Goal: Find specific page/section

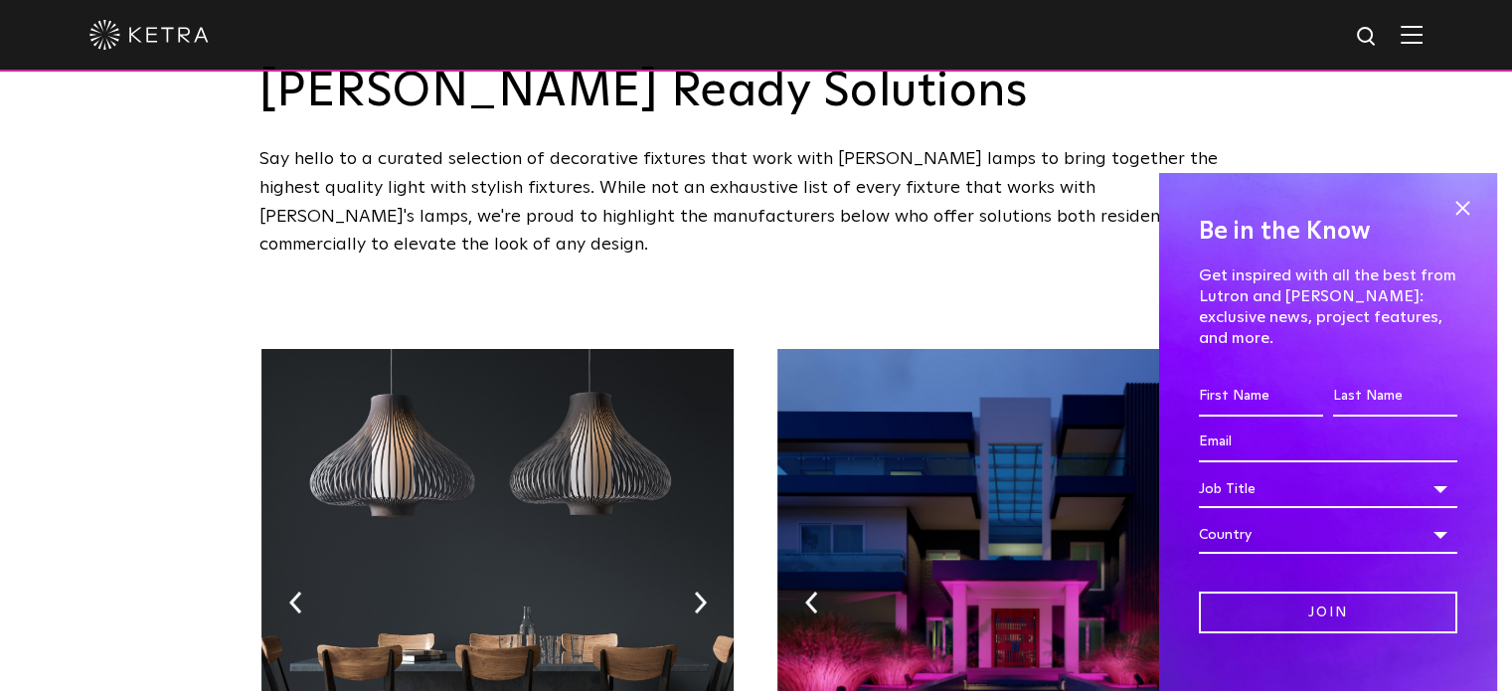
scroll to position [199, 0]
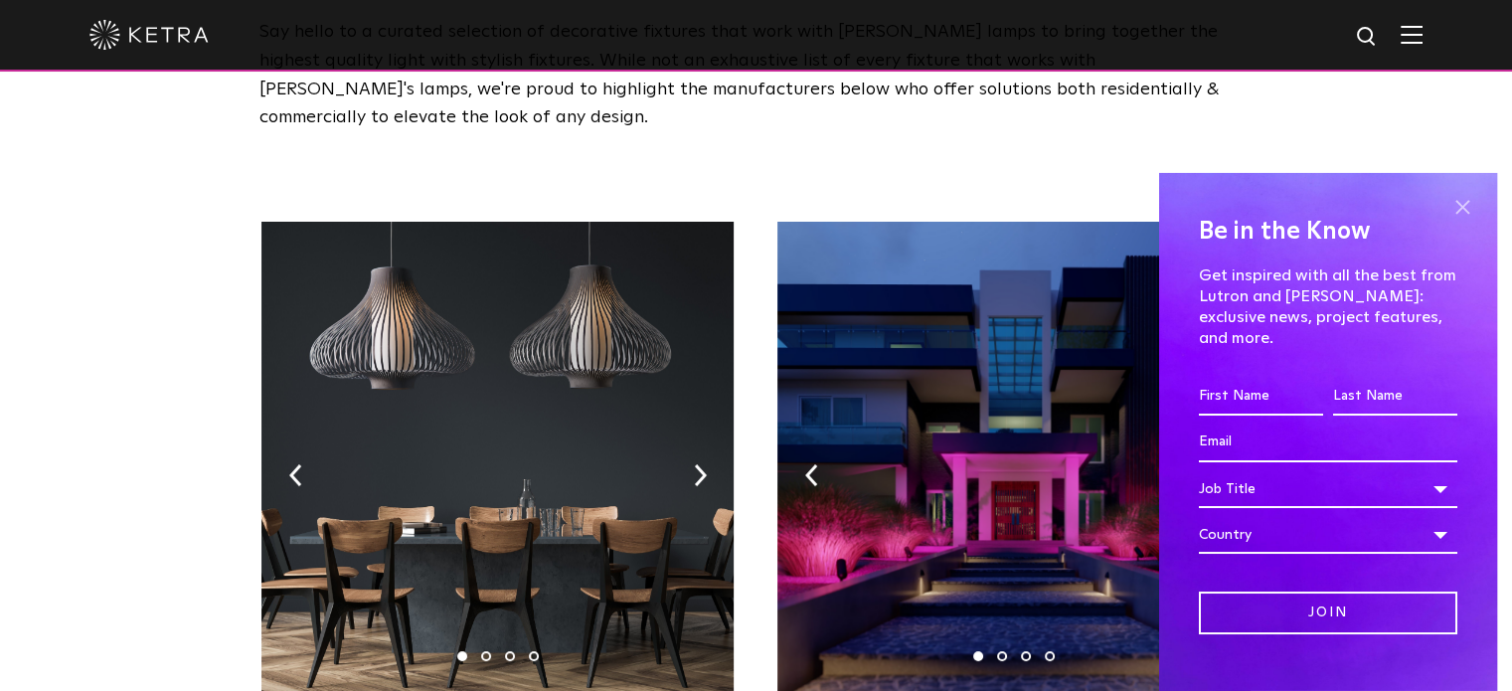
click at [1448, 200] on span at bounding box center [1463, 208] width 30 height 30
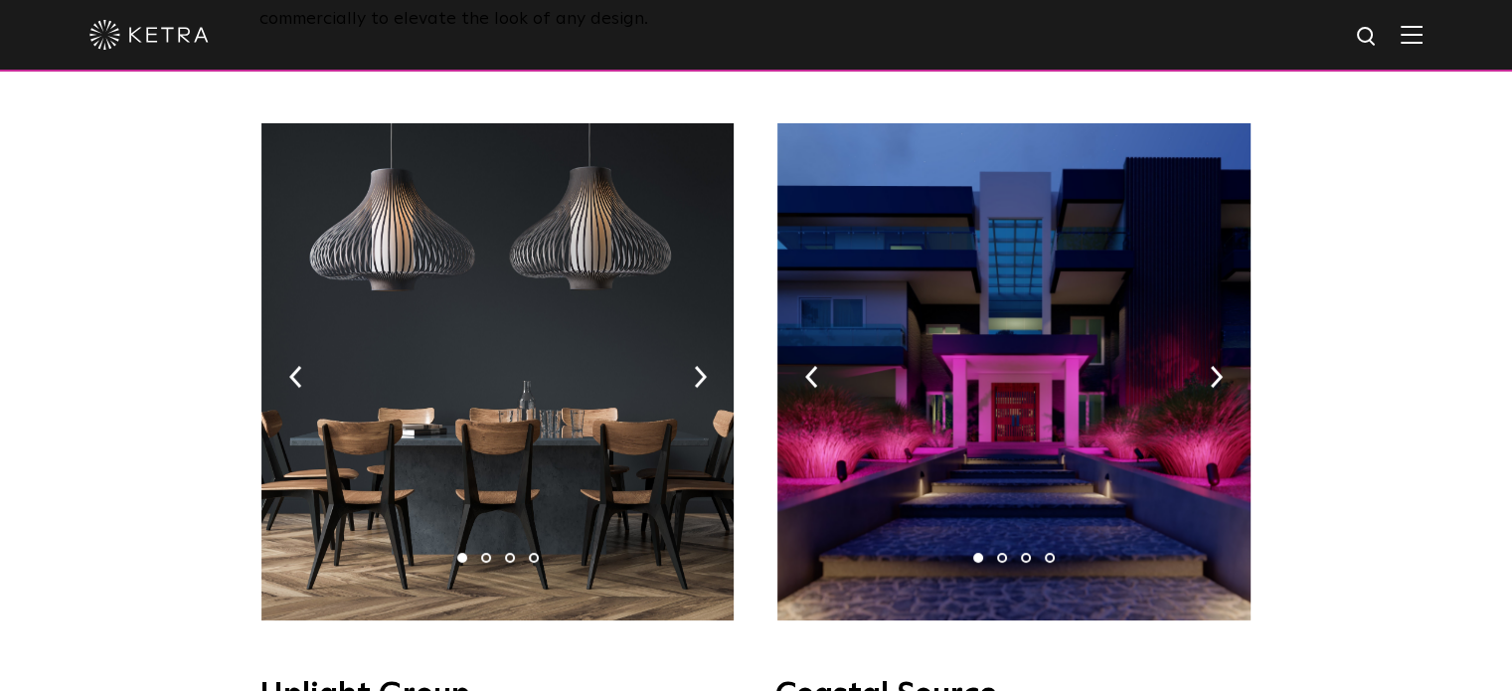
scroll to position [298, 0]
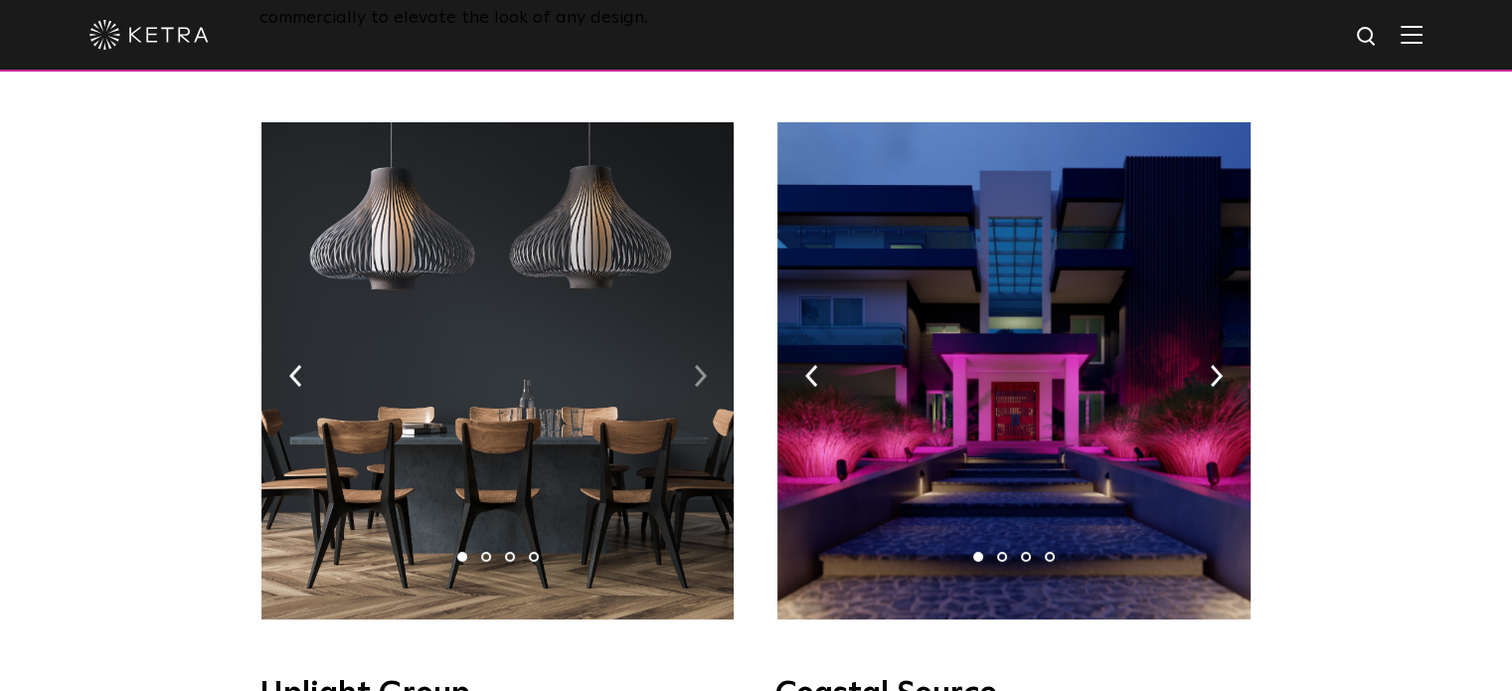
click at [694, 365] on img at bounding box center [700, 376] width 13 height 22
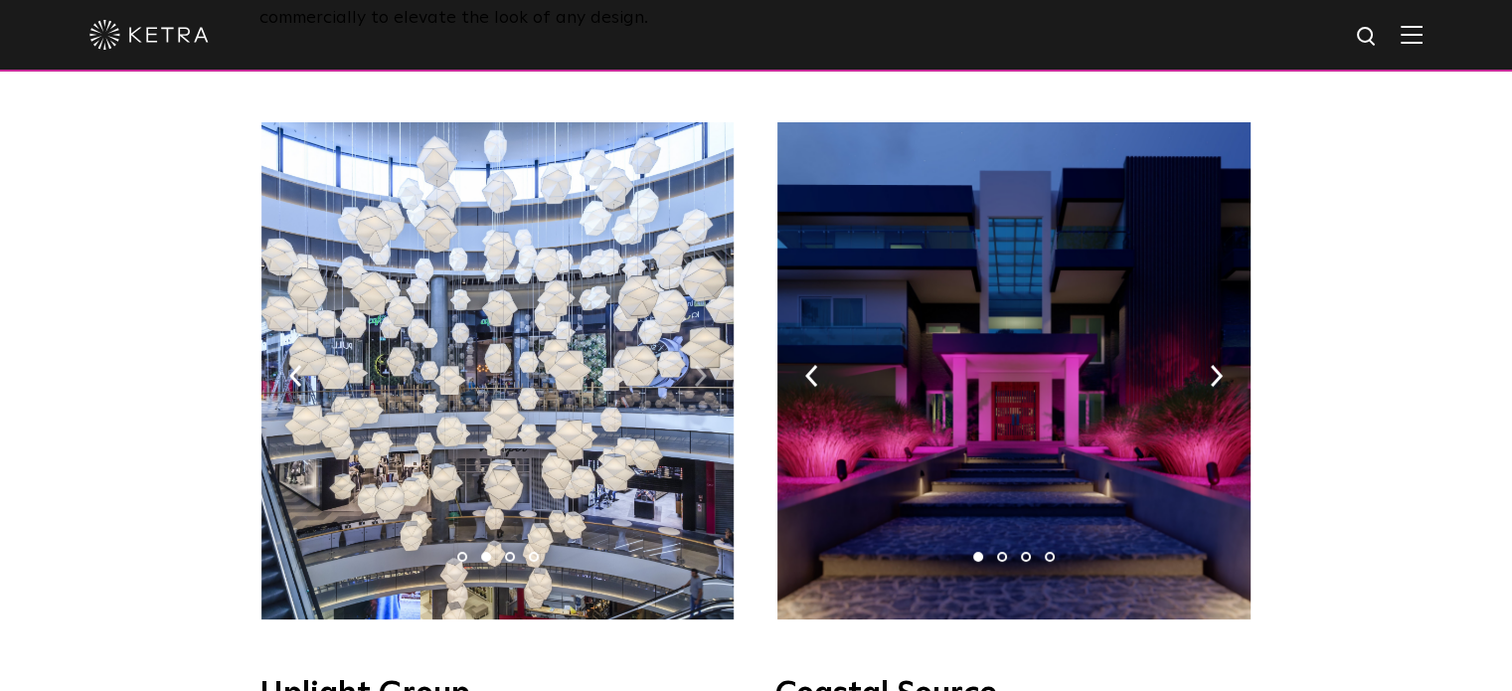
click at [694, 365] on img at bounding box center [700, 376] width 13 height 22
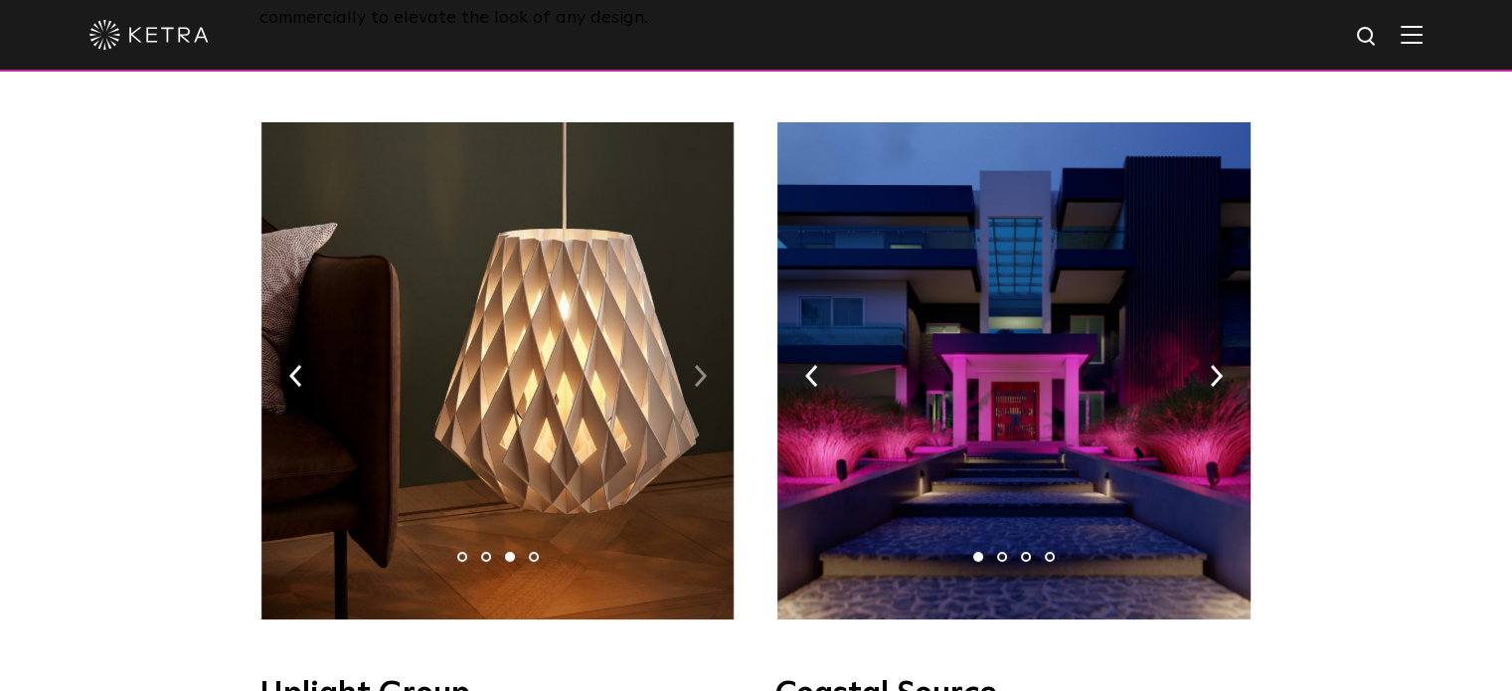
click at [694, 365] on img at bounding box center [700, 376] width 13 height 22
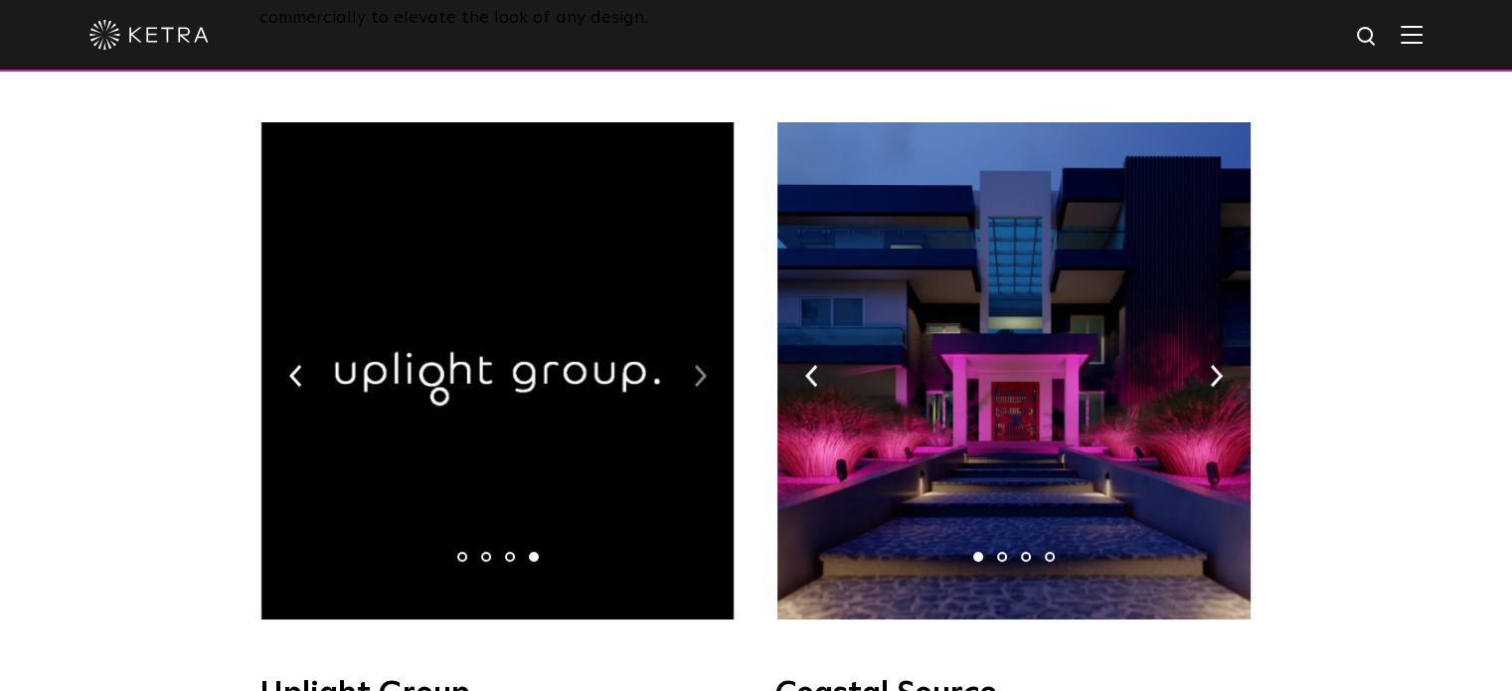
click at [694, 365] on img at bounding box center [700, 376] width 13 height 22
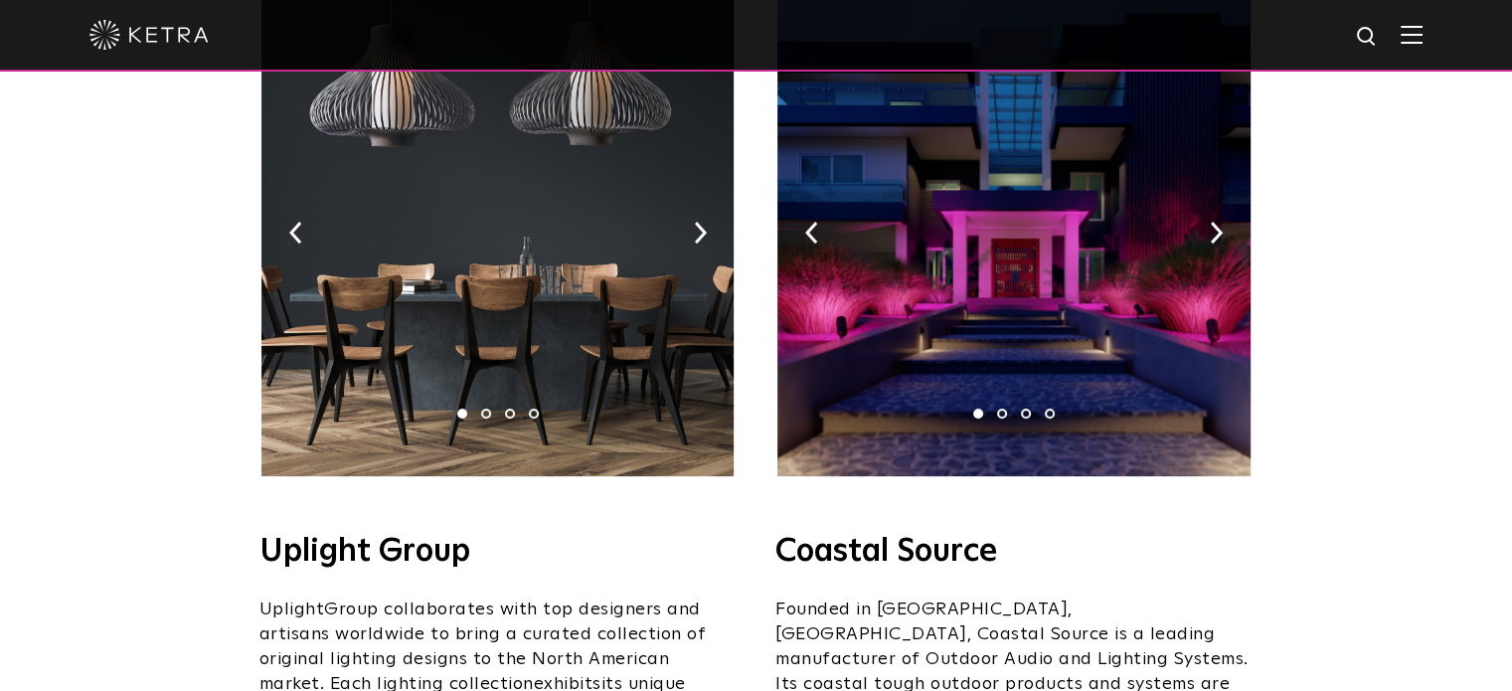
scroll to position [696, 0]
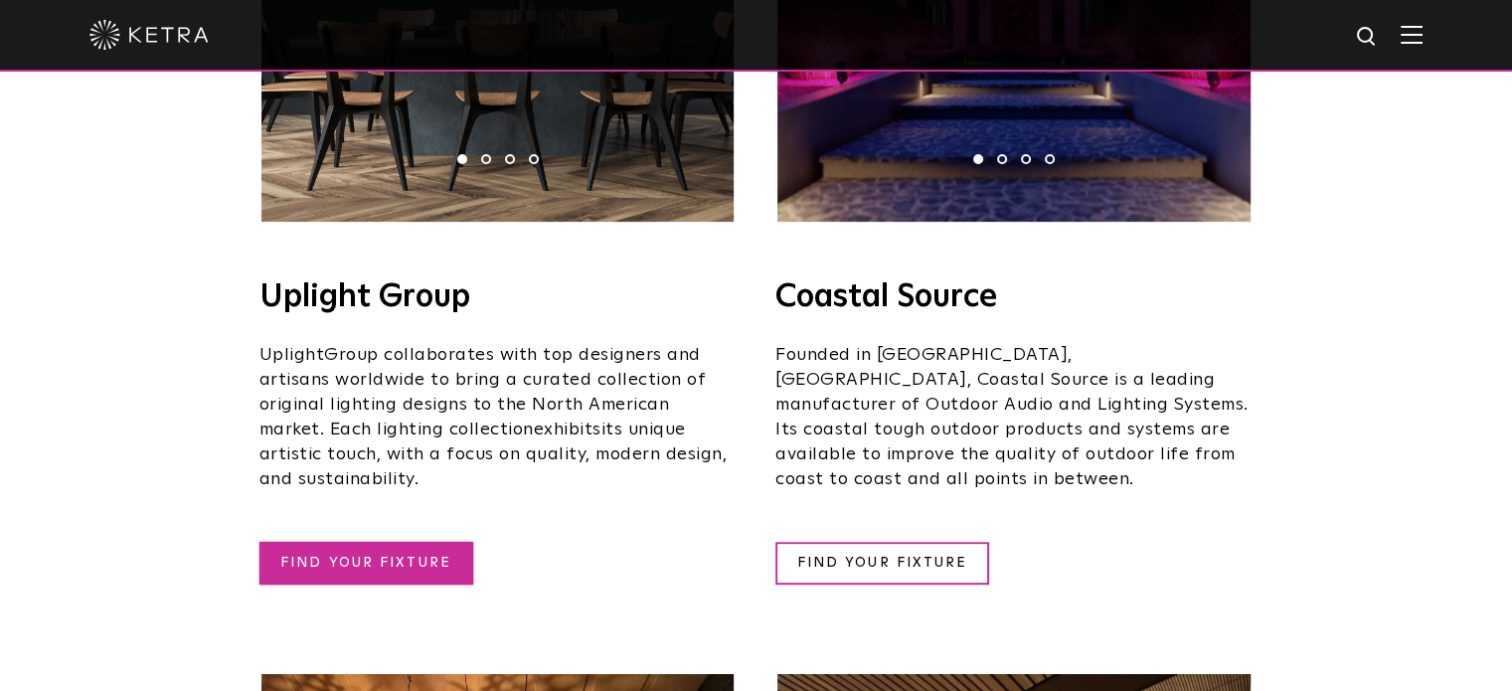
click at [363, 542] on link "FIND YOUR FIXTURE" at bounding box center [367, 563] width 214 height 43
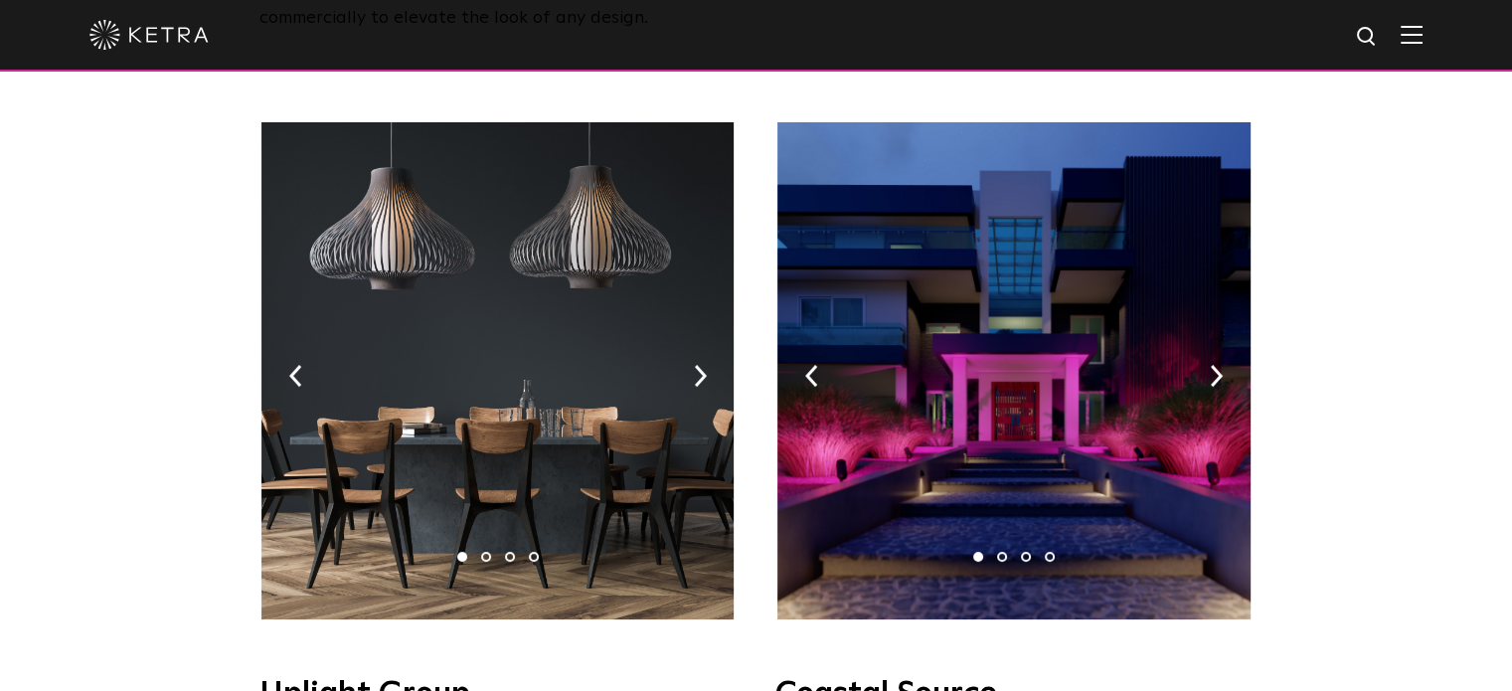
scroll to position [0, 0]
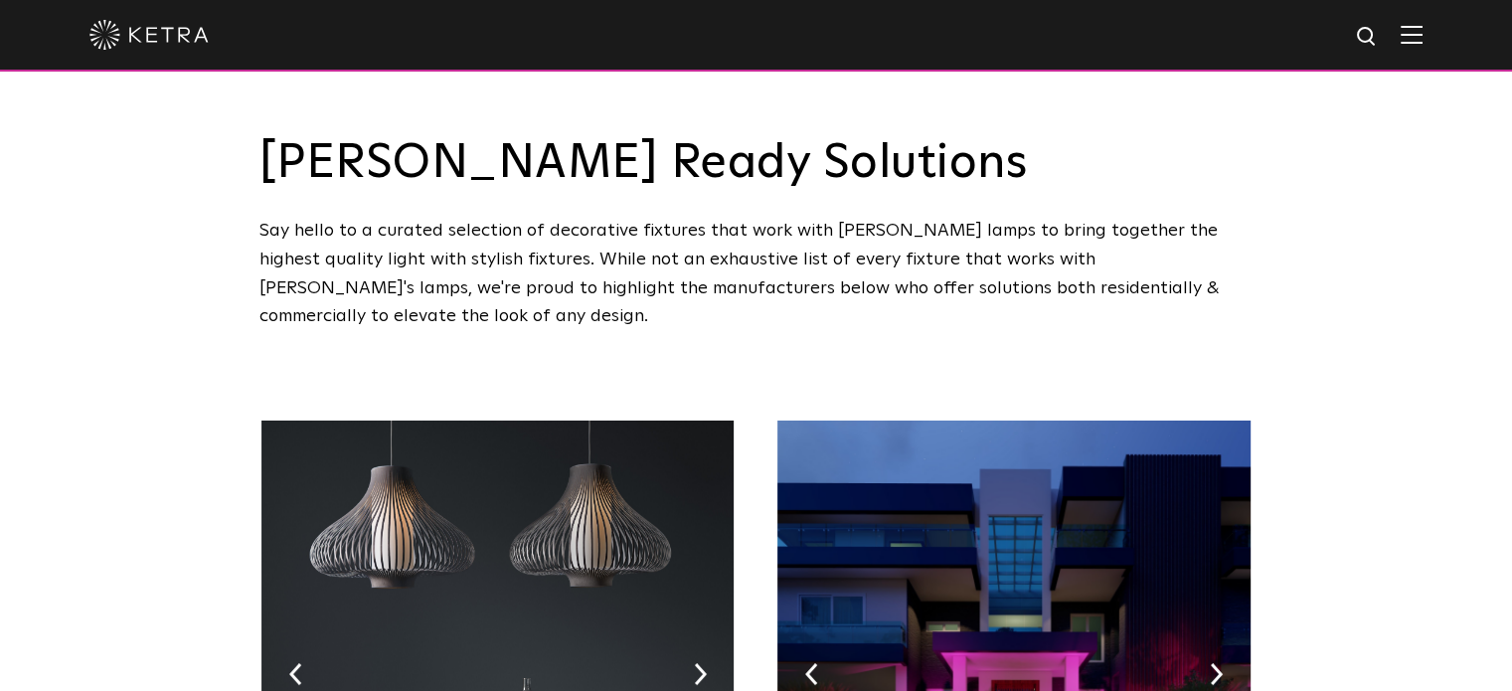
click at [182, 45] on img at bounding box center [148, 35] width 119 height 30
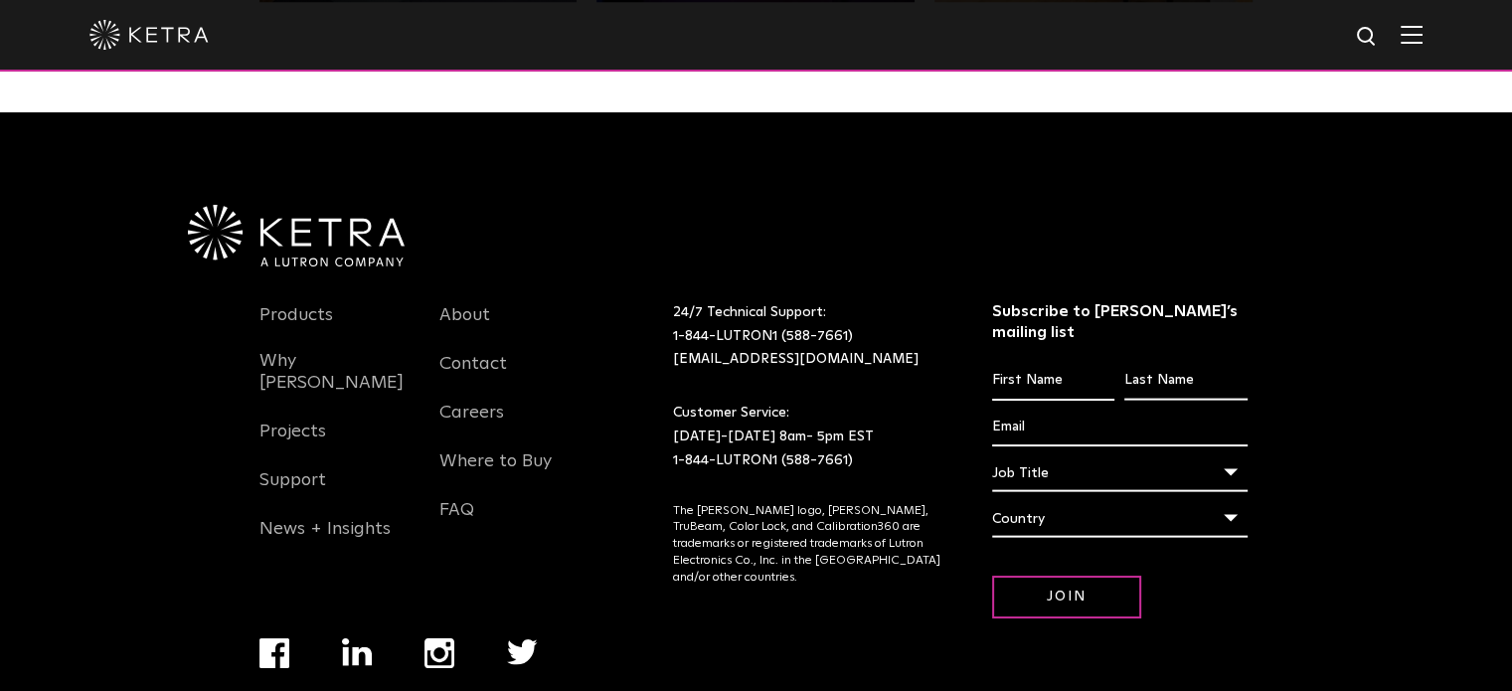
scroll to position [4179, 0]
